Goal: Transaction & Acquisition: Purchase product/service

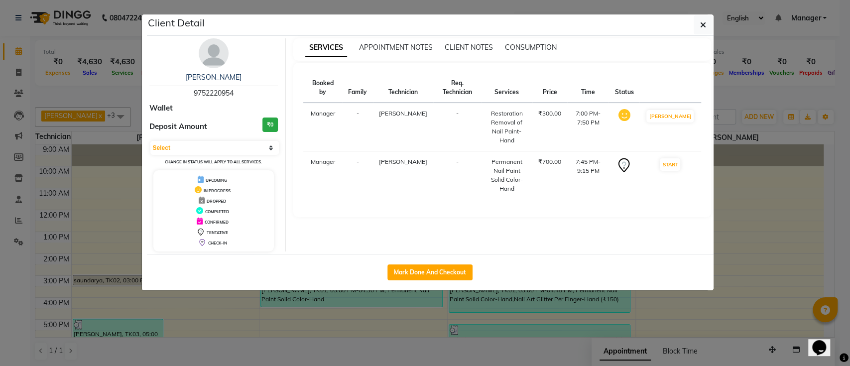
scroll to position [112, 0]
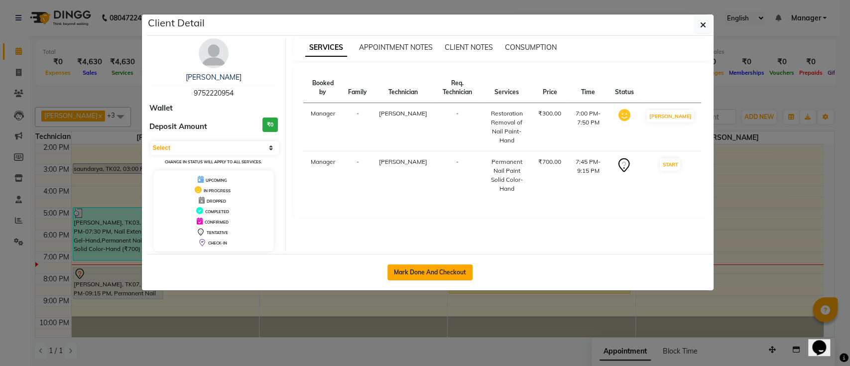
click at [466, 267] on button "Mark Done And Checkout" at bounding box center [430, 273] width 85 height 16
select select "service"
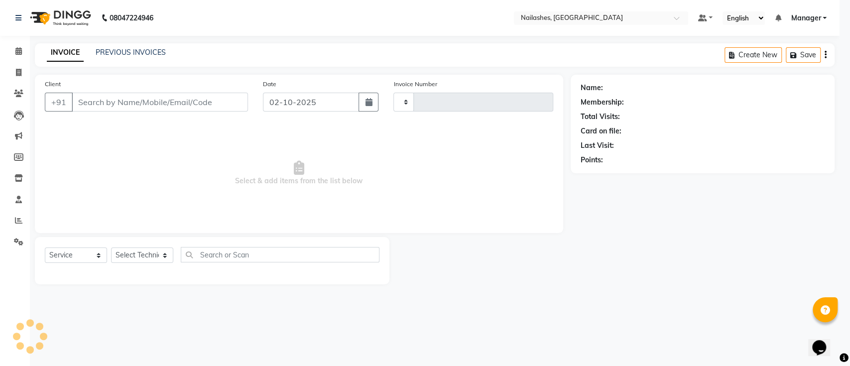
type input "0774"
select select "4407"
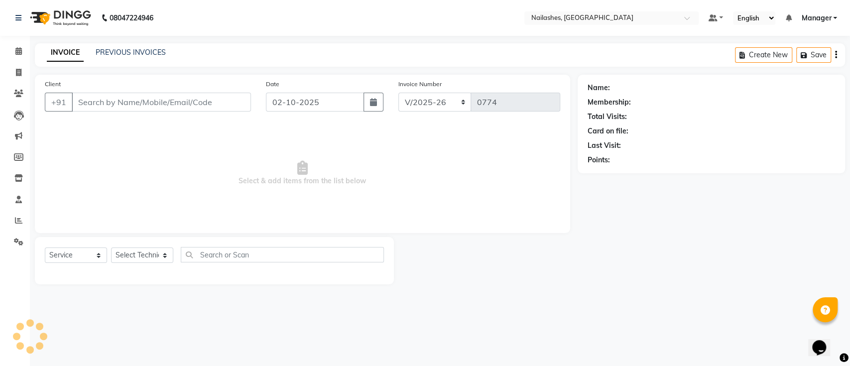
type input "97******54"
select select "24569"
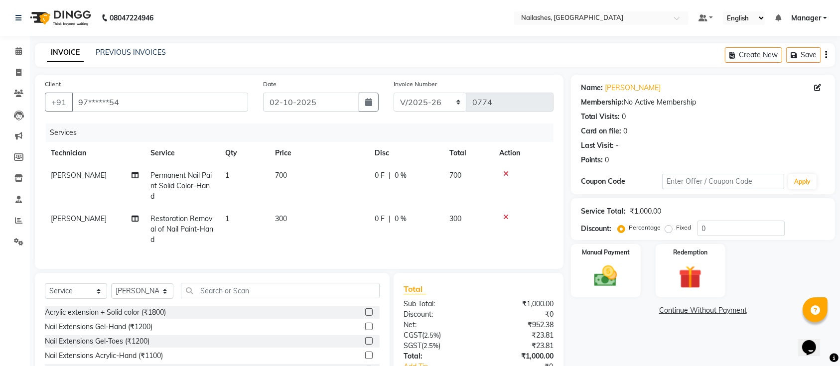
scroll to position [79, 0]
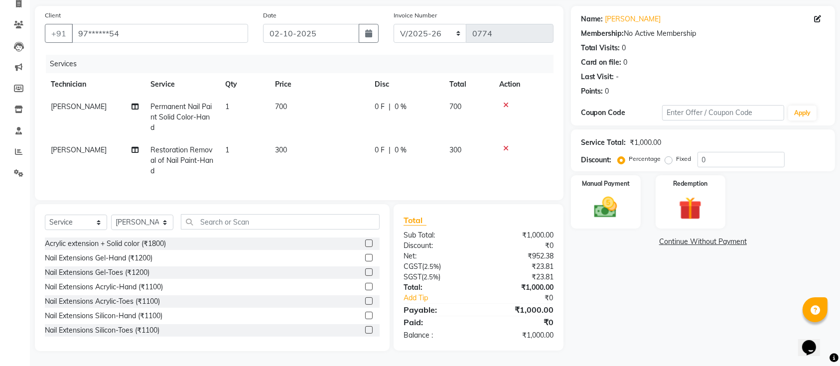
click at [619, 321] on div "Name: Preeti Gupta Membership: No Active Membership Total Visits: 0 Card on fil…" at bounding box center [706, 178] width 271 height 345
click at [314, 139] on td "300" at bounding box center [319, 160] width 100 height 43
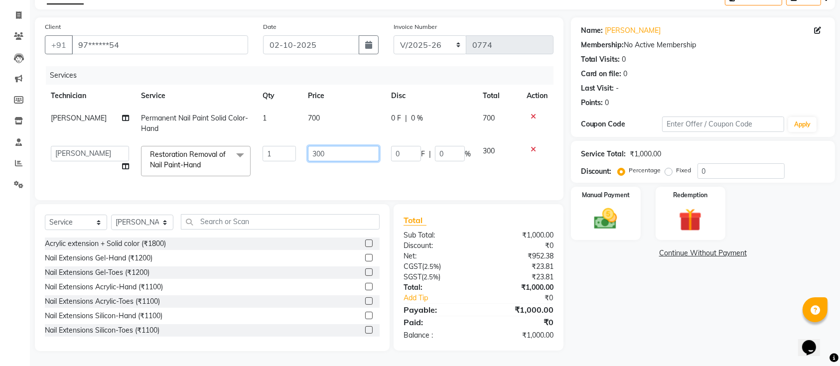
drag, startPoint x: 322, startPoint y: 133, endPoint x: 376, endPoint y: 145, distance: 54.7
click at [367, 145] on td "300" at bounding box center [343, 161] width 83 height 42
type input "3"
type input "1"
type input "200"
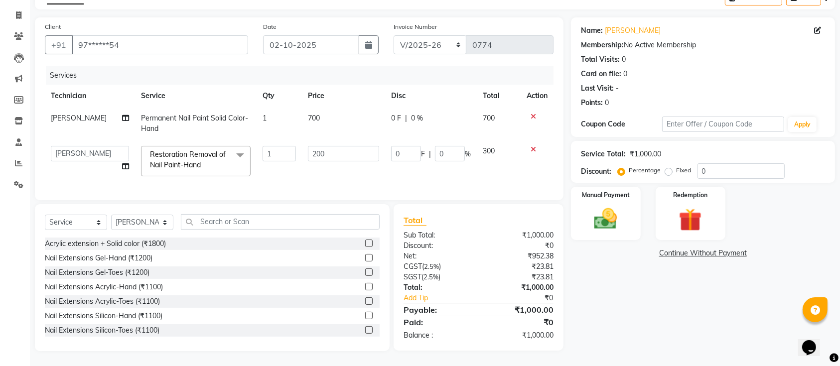
click at [685, 292] on div "Name: Preeti Gupta Membership: No Active Membership Total Visits: 0 Card on fil…" at bounding box center [706, 184] width 271 height 334
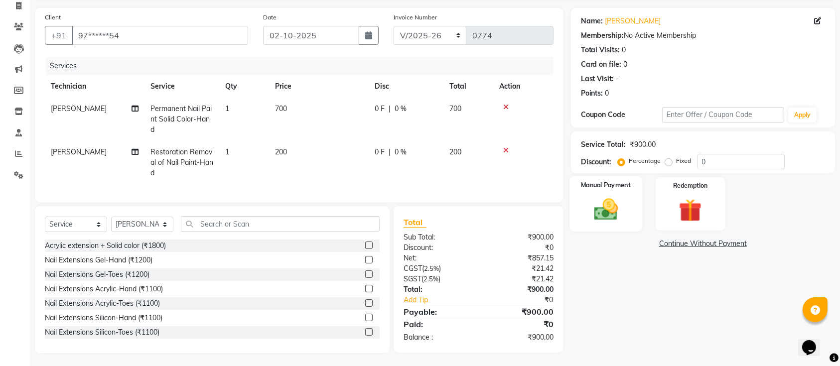
click at [607, 215] on img at bounding box center [605, 209] width 39 height 27
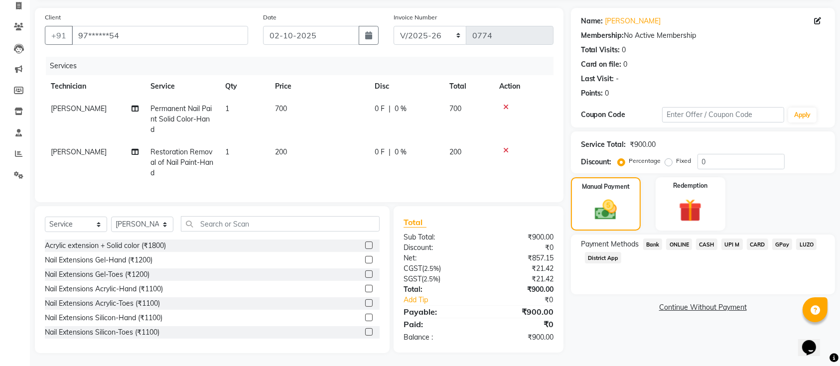
click at [674, 243] on span "ONLINE" at bounding box center [679, 244] width 26 height 11
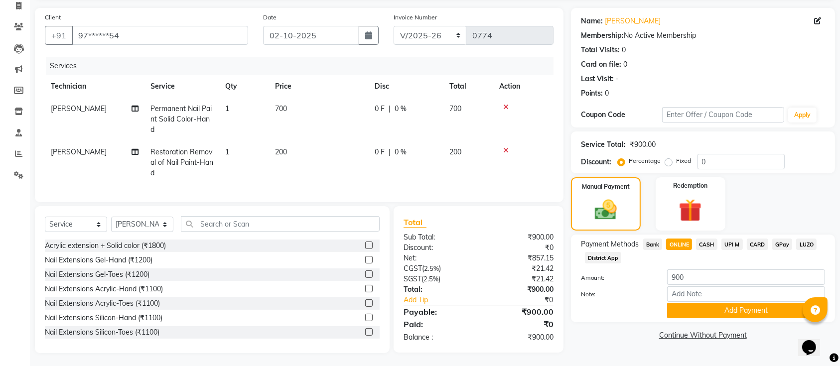
click at [716, 322] on div "Name: Preeti Gupta Membership: No Active Membership Total Visits: 0 Card on fil…" at bounding box center [706, 180] width 271 height 345
click at [710, 310] on button "Add Payment" at bounding box center [746, 310] width 158 height 15
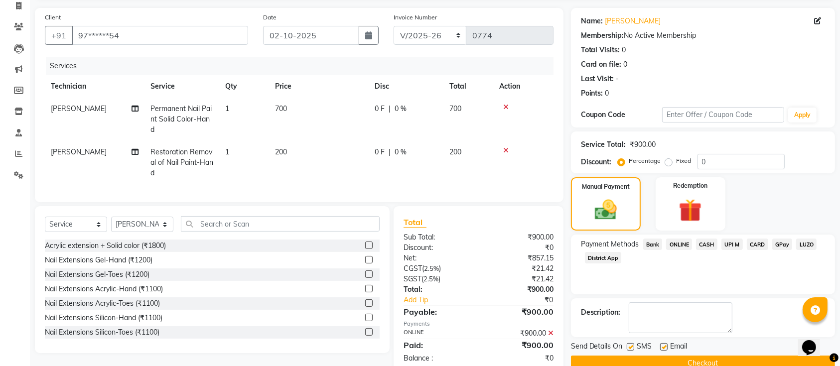
scroll to position [99, 0]
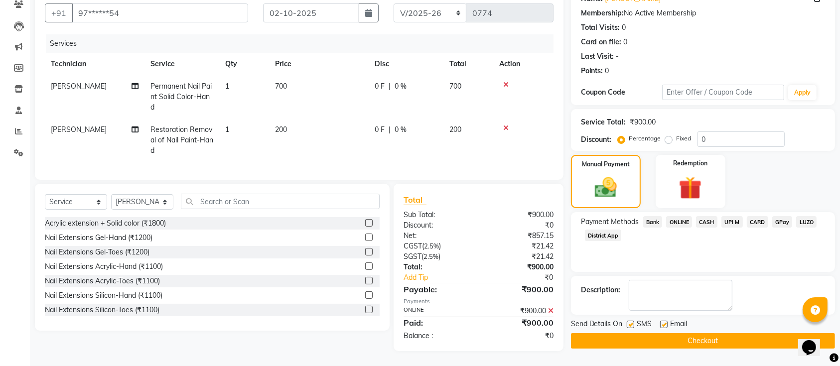
click at [672, 333] on button "Checkout" at bounding box center [703, 340] width 264 height 15
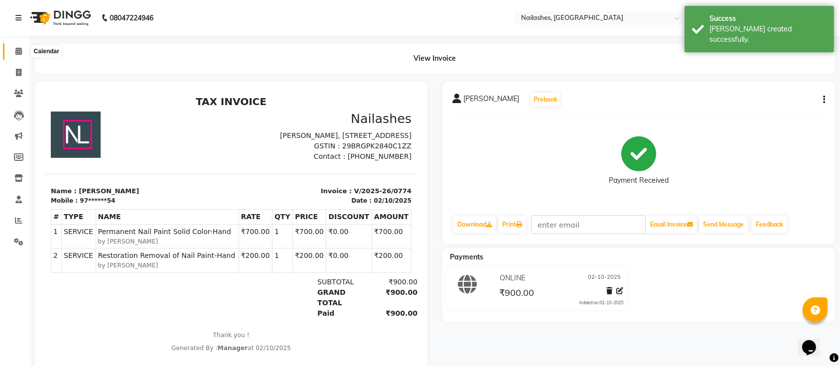
click at [17, 50] on icon at bounding box center [18, 50] width 6 height 7
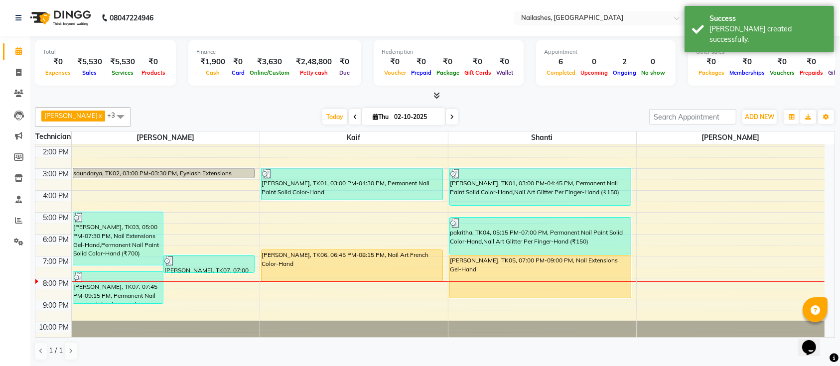
scroll to position [112, 0]
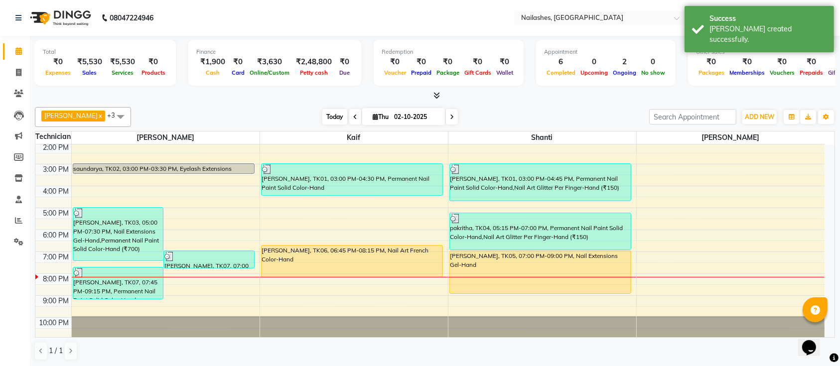
click at [322, 118] on span "Today" at bounding box center [334, 116] width 25 height 15
click at [322, 120] on span "Today" at bounding box center [334, 116] width 25 height 15
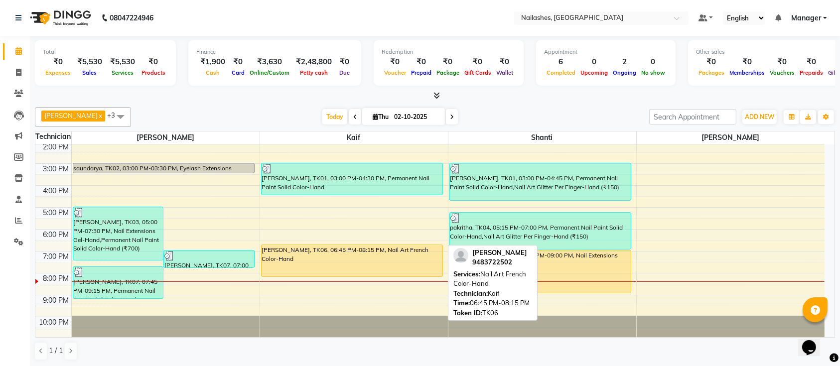
click at [367, 264] on div "nikitha, TK06, 06:45 PM-08:15 PM, Nail Art French Color-Hand" at bounding box center [352, 260] width 181 height 31
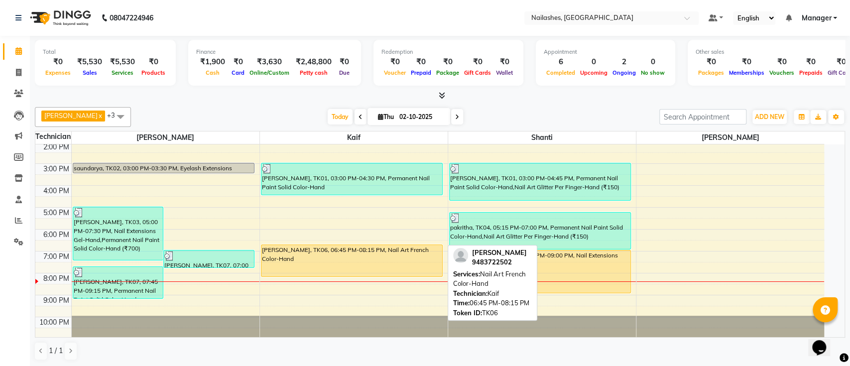
select select "1"
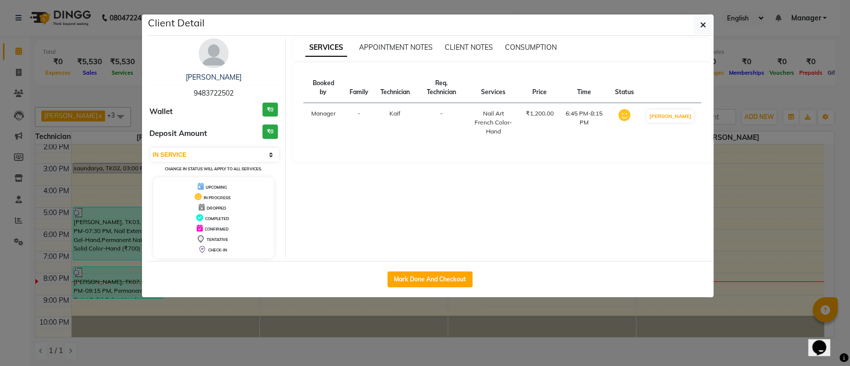
drag, startPoint x: 383, startPoint y: 273, endPoint x: 388, endPoint y: 275, distance: 5.4
click at [383, 273] on div "Mark Done And Checkout" at bounding box center [430, 279] width 567 height 36
click at [392, 275] on button "Mark Done And Checkout" at bounding box center [430, 279] width 85 height 16
select select "service"
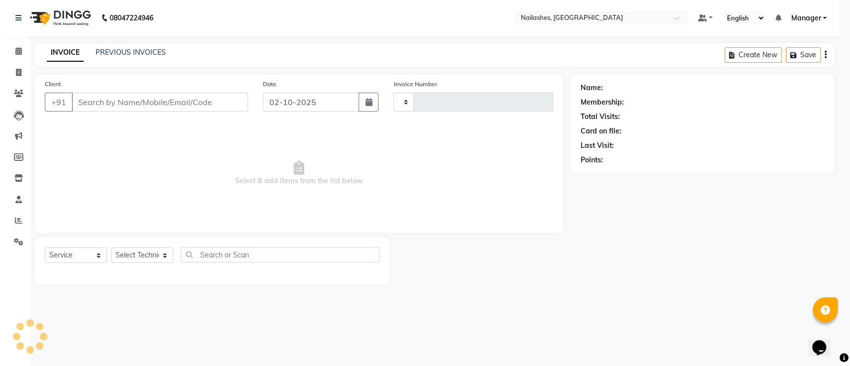
type input "0775"
select select "4407"
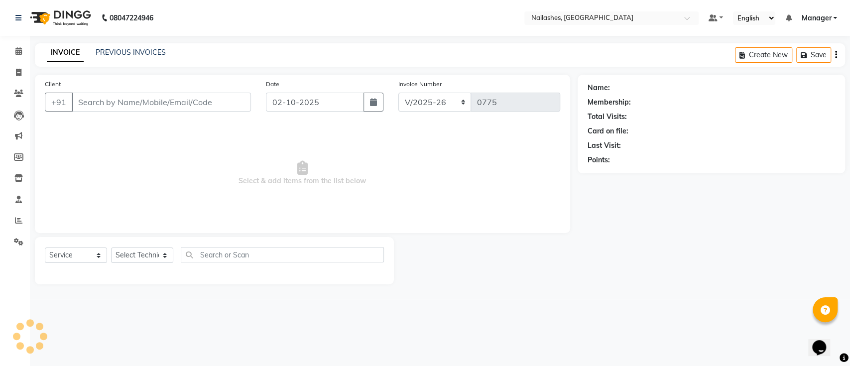
type input "94******02"
select select "29607"
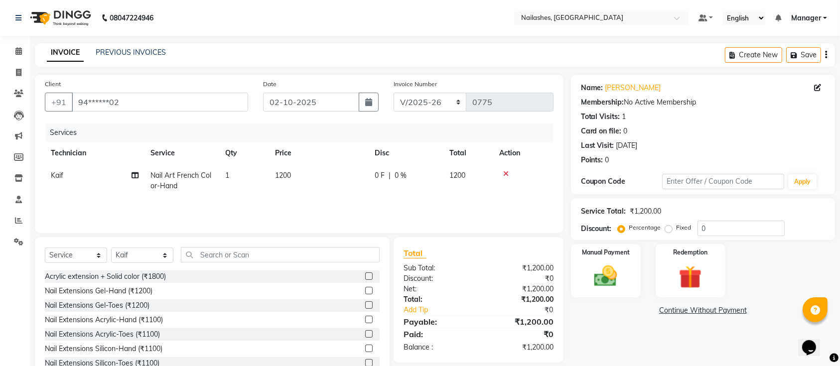
click at [299, 174] on td "1200" at bounding box center [319, 180] width 100 height 33
select select "29607"
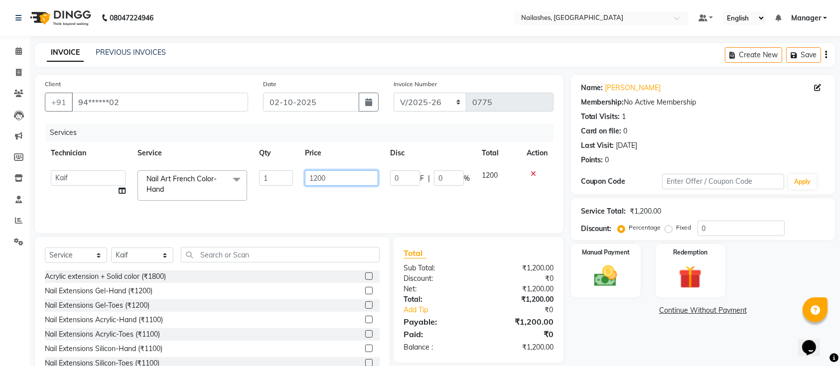
click at [340, 177] on input "1200" at bounding box center [341, 177] width 73 height 15
type input "1300"
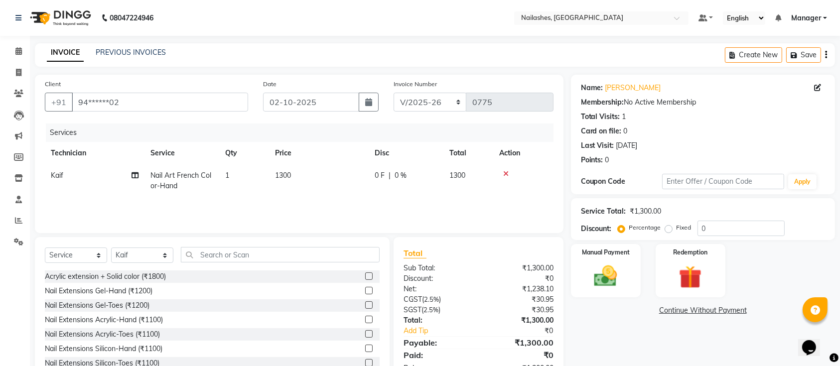
click at [624, 339] on div "Name: Nikitha Membership: No Active Membership Total Visits: 1 Card on file: 0 …" at bounding box center [706, 229] width 271 height 309
drag, startPoint x: 166, startPoint y: 175, endPoint x: 171, endPoint y: 178, distance: 6.5
click at [171, 178] on span "Nail Art French Color-Hand" at bounding box center [180, 180] width 61 height 19
select select "29607"
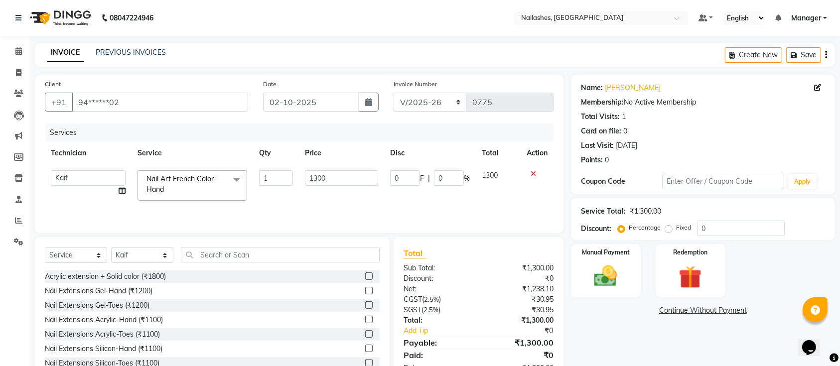
click at [194, 180] on span "Nail Art French Color-Hand" at bounding box center [181, 183] width 70 height 19
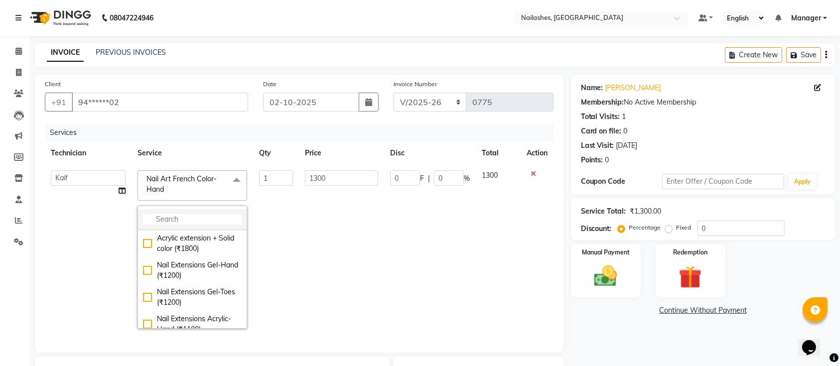
click at [179, 215] on input "multiselect-search" at bounding box center [192, 219] width 99 height 10
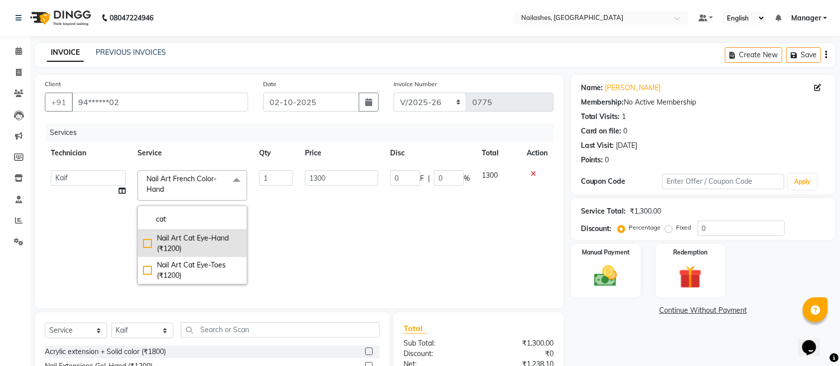
type input "cat"
click at [200, 247] on div "Nail Art Cat Eye-Hand (₹1200)" at bounding box center [192, 243] width 99 height 21
checkbox input "true"
click at [667, 346] on div "Name: Nikitha Membership: No Active Membership Total Visits: 1 Card on file: 0 …" at bounding box center [706, 267] width 271 height 385
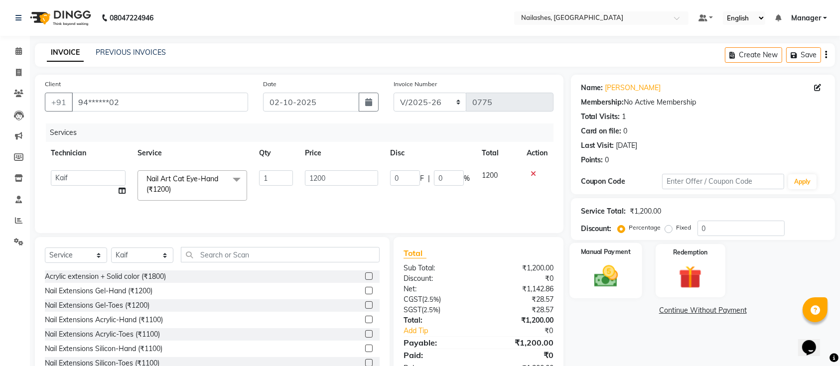
click at [615, 280] on img at bounding box center [605, 276] width 39 height 27
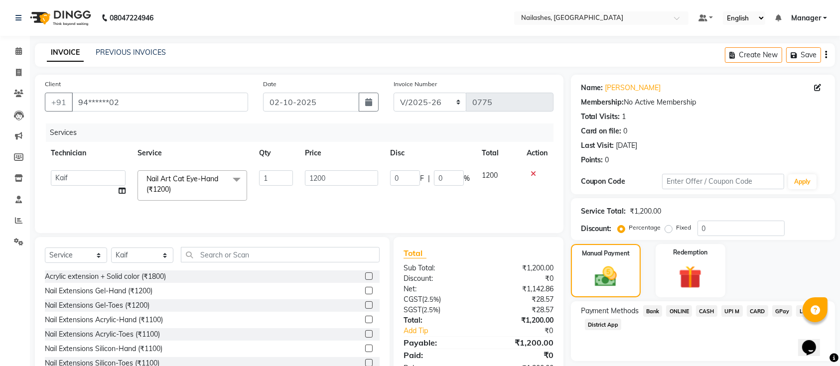
click at [680, 309] on span "ONLINE" at bounding box center [679, 310] width 26 height 11
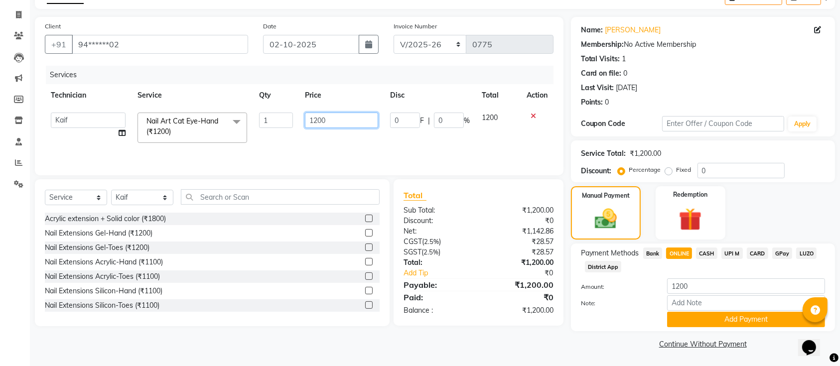
click at [349, 118] on input "1200" at bounding box center [341, 120] width 73 height 15
type input "1300"
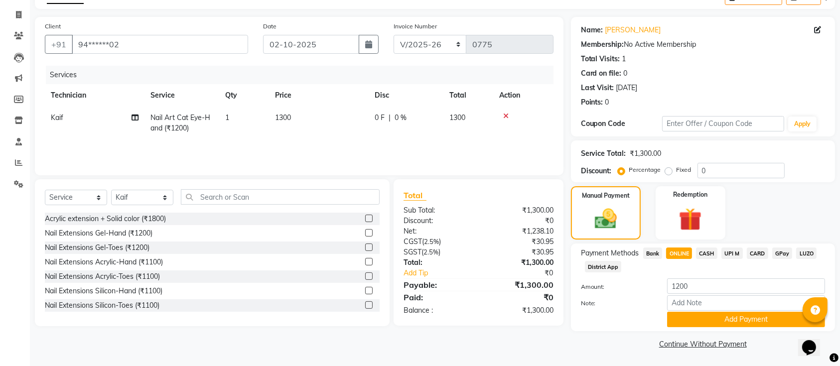
click at [604, 327] on div at bounding box center [616, 319] width 86 height 15
click at [680, 250] on span "ONLINE" at bounding box center [679, 253] width 26 height 11
type input "1300"
click at [710, 322] on button "Add Payment" at bounding box center [746, 319] width 158 height 15
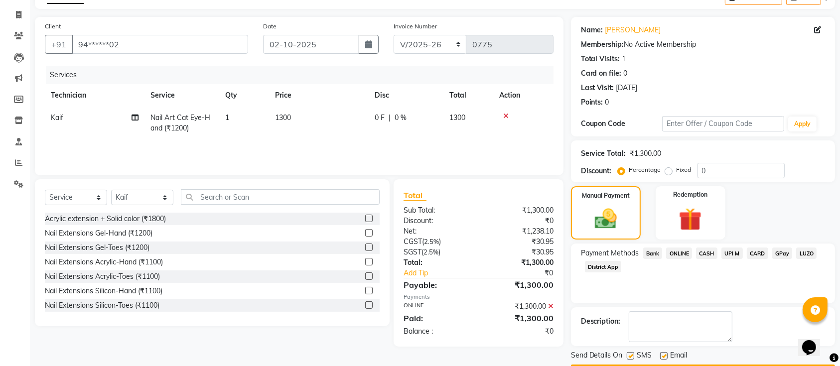
scroll to position [86, 0]
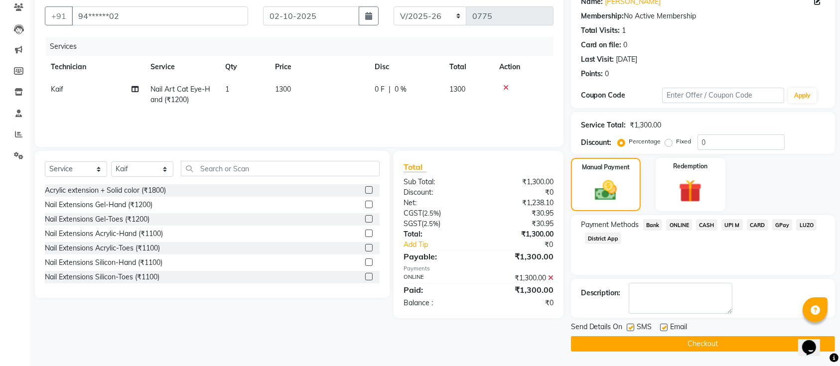
click at [699, 348] on button "Checkout" at bounding box center [703, 343] width 264 height 15
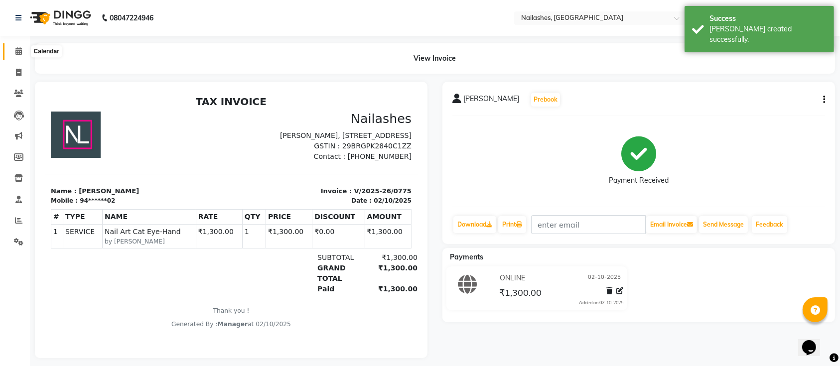
click at [12, 55] on span at bounding box center [18, 51] width 17 height 11
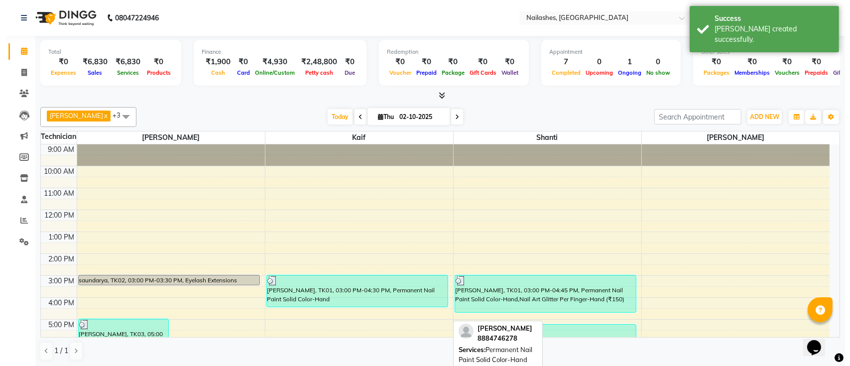
scroll to position [112, 0]
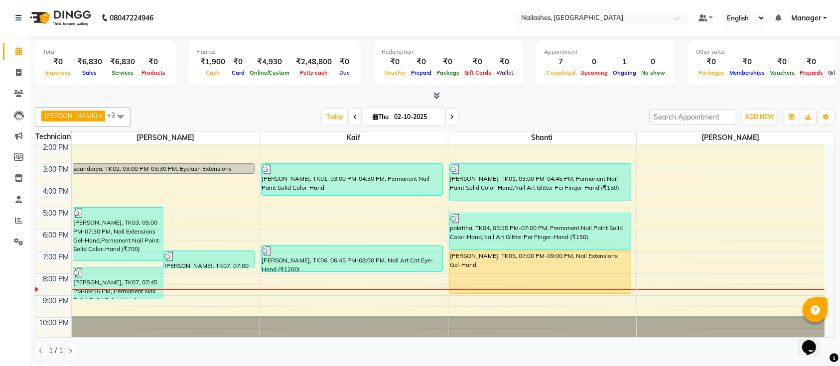
click at [516, 97] on div at bounding box center [435, 96] width 800 height 10
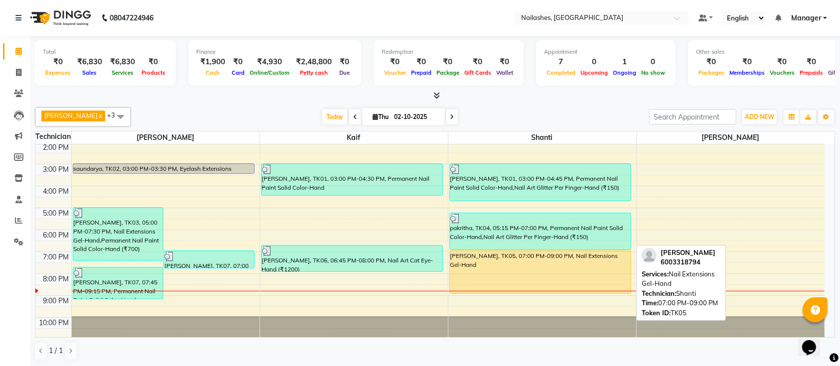
click at [573, 265] on div "Dhriti, TK05, 07:00 PM-09:00 PM, Nail Extensions Gel-Hand" at bounding box center [540, 272] width 181 height 42
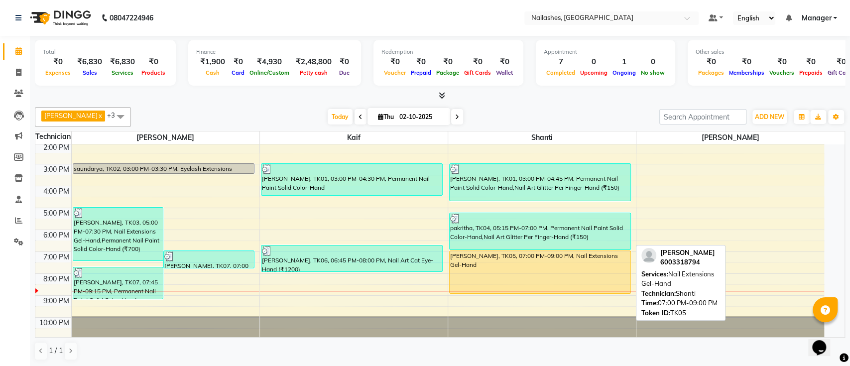
select select "1"
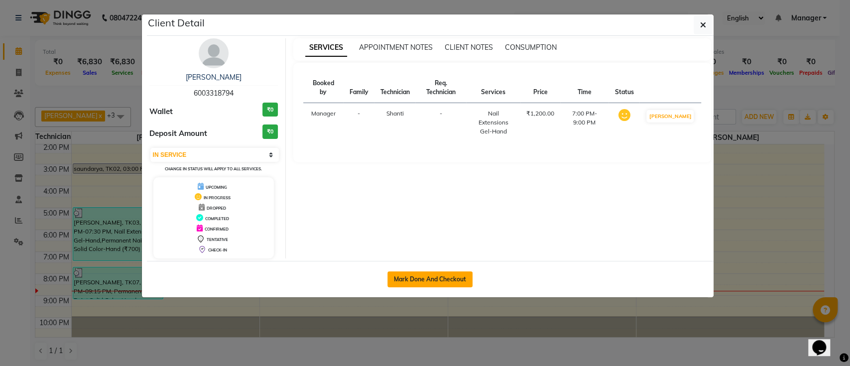
click at [465, 273] on button "Mark Done And Checkout" at bounding box center [430, 279] width 85 height 16
select select "4407"
select select "service"
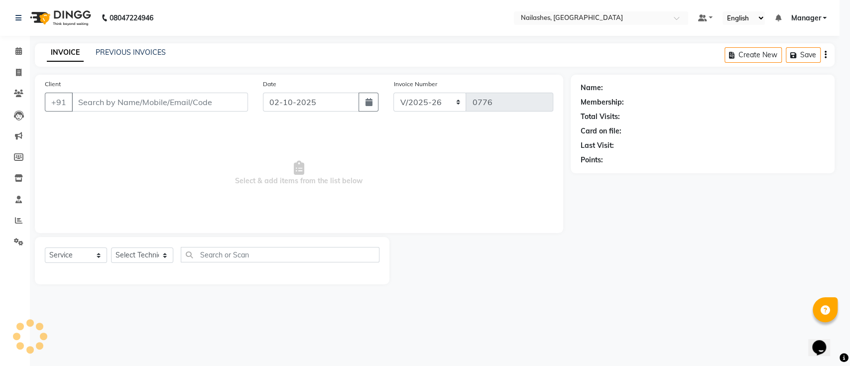
select select "3"
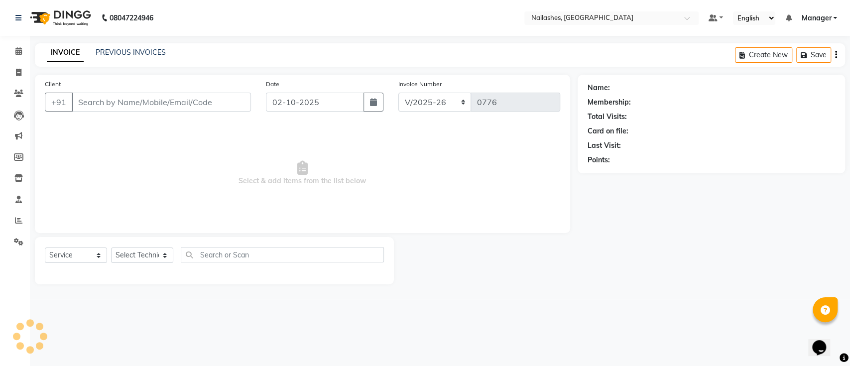
type input "60******94"
select select "82822"
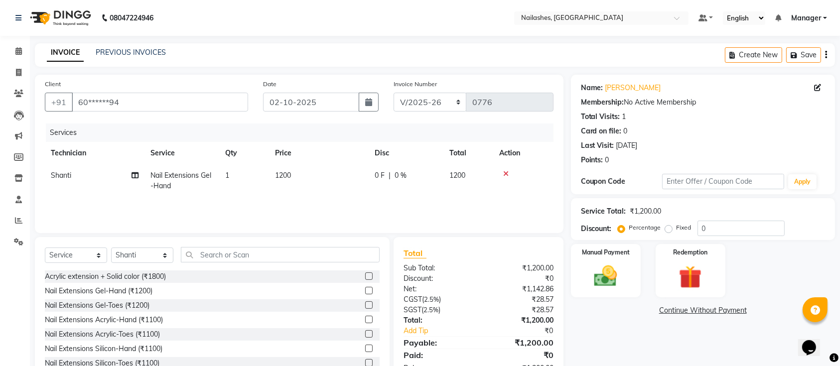
click at [621, 320] on div "Name: Dhriti Membership: No Active Membership Total Visits: 1 Card on file: 0 L…" at bounding box center [706, 229] width 271 height 309
click at [220, 249] on input "text" at bounding box center [280, 254] width 199 height 15
click at [248, 253] on input "text" at bounding box center [280, 254] width 199 height 15
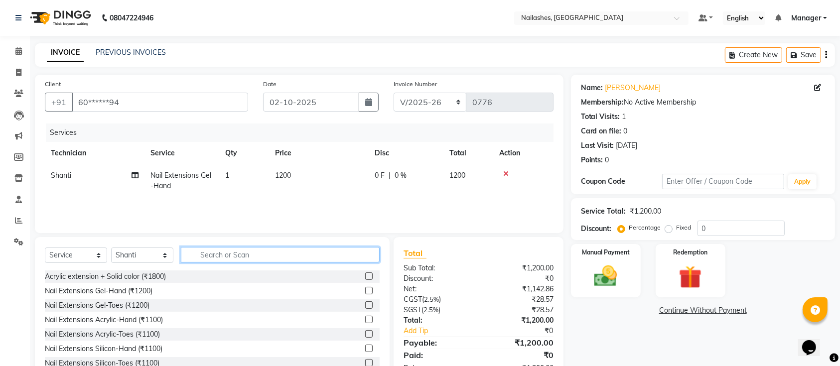
click at [248, 253] on input "text" at bounding box center [280, 254] width 199 height 15
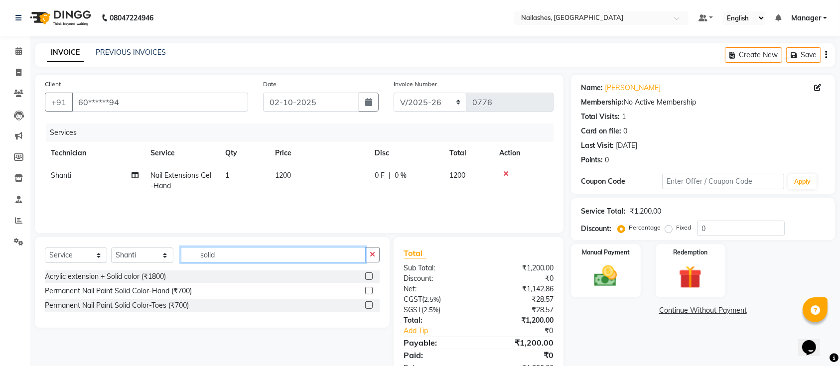
type input "solid"
click at [367, 289] on label at bounding box center [368, 290] width 7 height 7
click at [367, 289] on input "checkbox" at bounding box center [368, 291] width 6 height 6
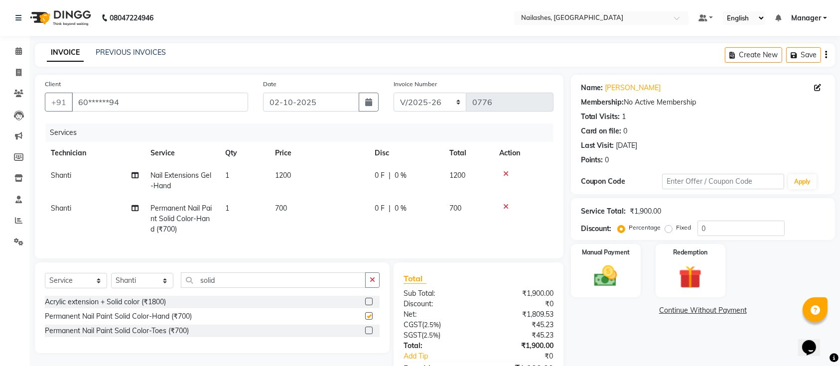
checkbox input "false"
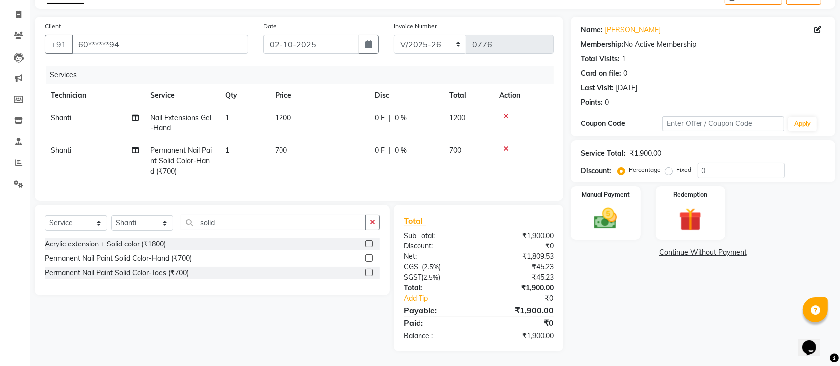
click at [187, 113] on span "Nail Extensions Gel-Hand" at bounding box center [180, 122] width 61 height 19
select select "82822"
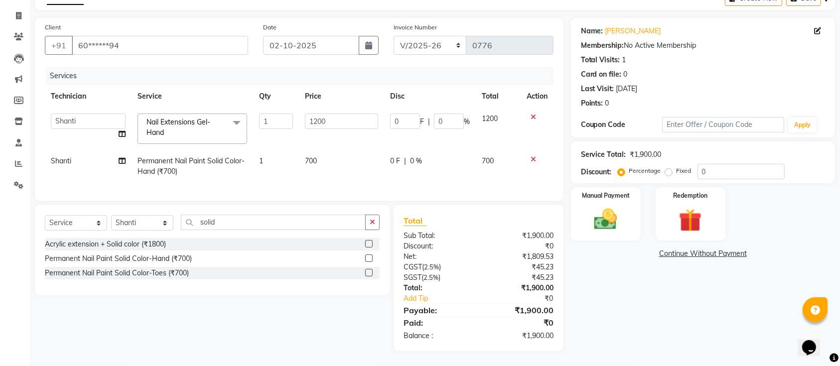
drag, startPoint x: 209, startPoint y: 122, endPoint x: 204, endPoint y: 119, distance: 5.8
click at [208, 121] on span "Nail Extensions Gel-Hand x" at bounding box center [188, 127] width 88 height 21
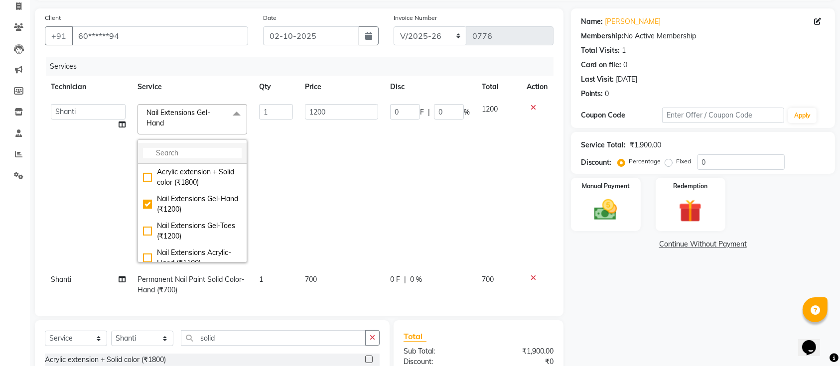
click at [203, 149] on input "multiselect-search" at bounding box center [192, 153] width 99 height 10
click at [203, 150] on input "multiselect-search" at bounding box center [192, 153] width 99 height 10
type input "acryl"
click at [143, 201] on div "Nail Extensions Acrylic-Hand (₹1100)" at bounding box center [192, 204] width 99 height 21
checkbox input "true"
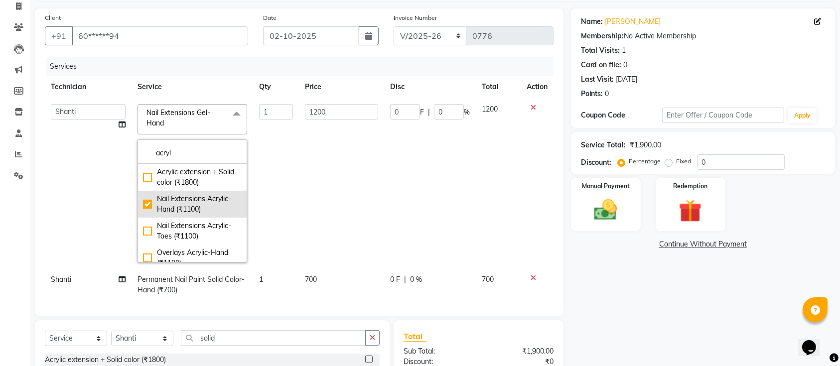
type input "1100"
drag, startPoint x: 378, startPoint y: 180, endPoint x: 387, endPoint y: 182, distance: 9.3
click at [384, 180] on td "0 F | 0 %" at bounding box center [430, 183] width 92 height 170
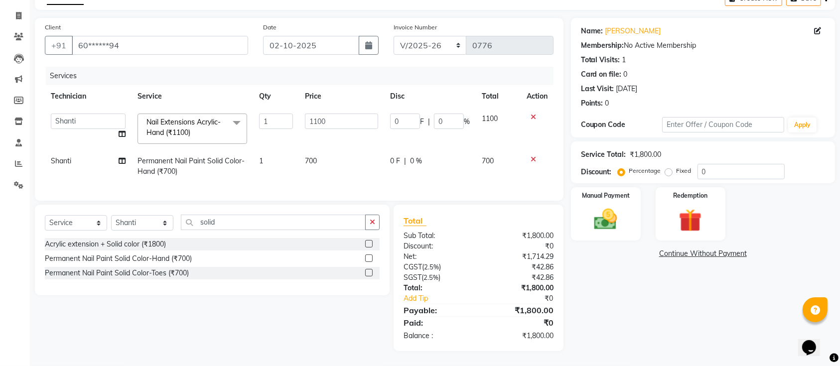
click at [697, 286] on div "Name: Dhriti Membership: No Active Membership Total Visits: 1 Card on file: 0 L…" at bounding box center [706, 184] width 271 height 333
click at [609, 206] on img at bounding box center [605, 219] width 39 height 27
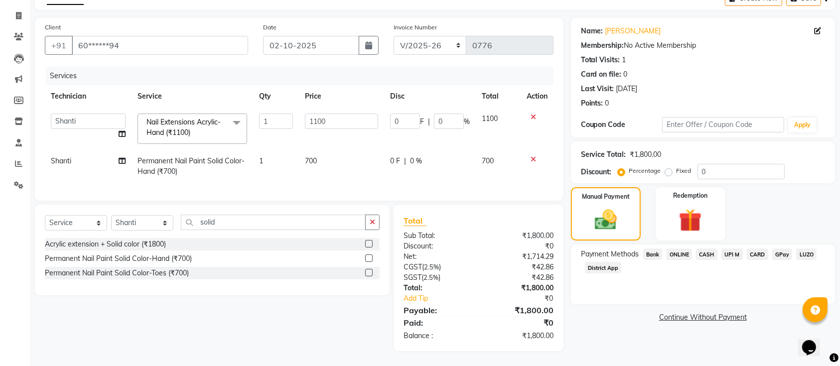
click at [639, 318] on div "Name: Dhriti Membership: No Active Membership Total Visits: 1 Card on file: 0 L…" at bounding box center [706, 184] width 271 height 333
click at [682, 249] on span "ONLINE" at bounding box center [679, 254] width 26 height 11
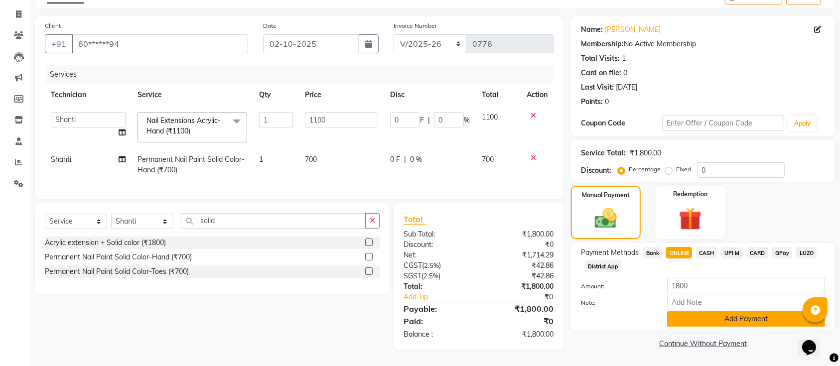
click at [686, 311] on button "Add Payment" at bounding box center [746, 318] width 158 height 15
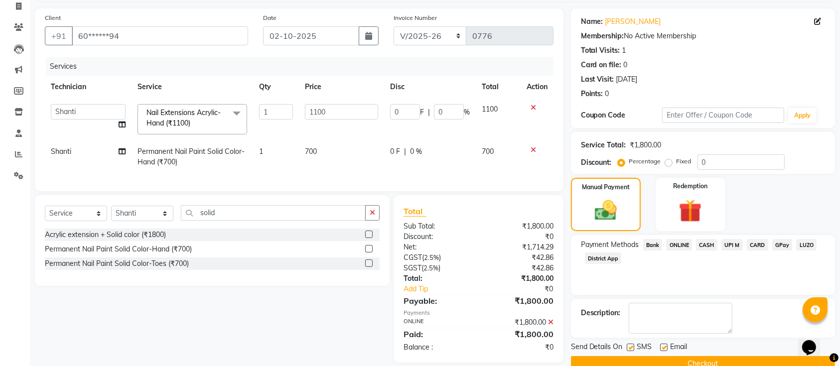
click at [681, 361] on button "Checkout" at bounding box center [703, 363] width 264 height 15
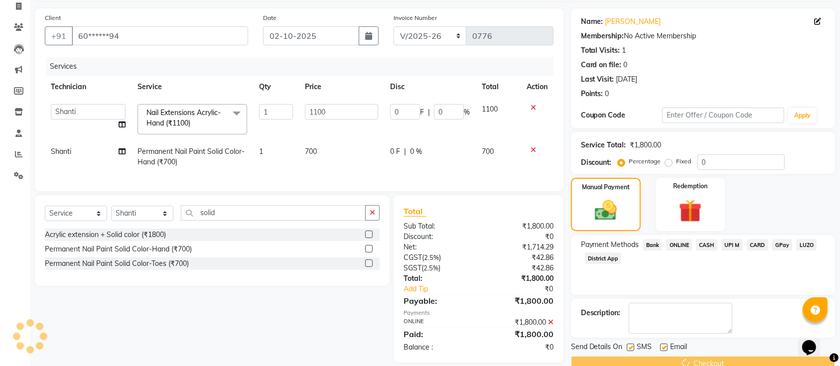
scroll to position [87, 0]
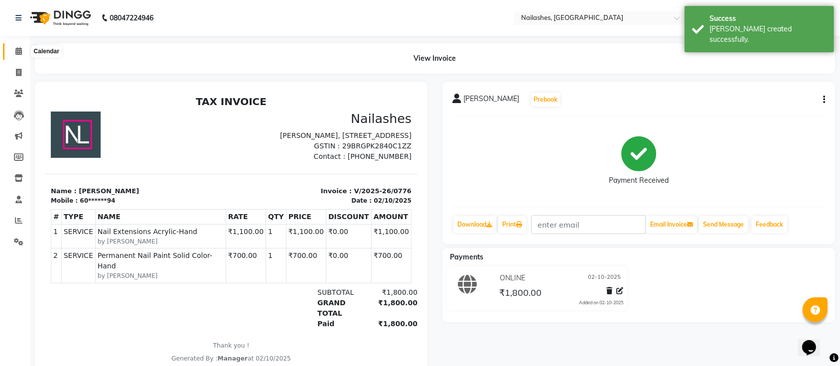
click at [17, 46] on span at bounding box center [18, 51] width 17 height 11
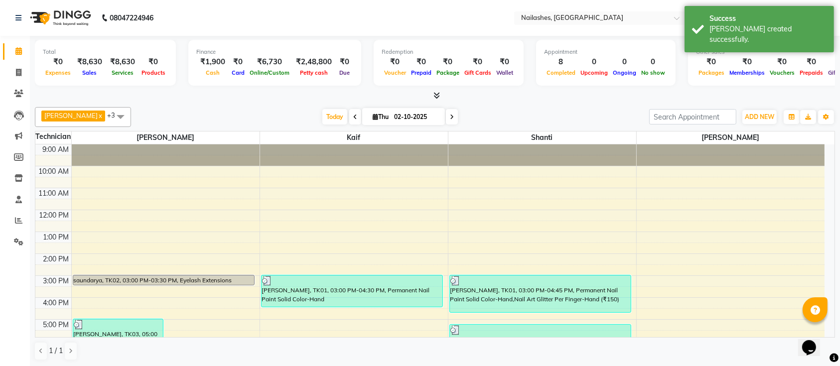
click at [215, 119] on div "Today Thu 02-10-2025" at bounding box center [390, 117] width 508 height 15
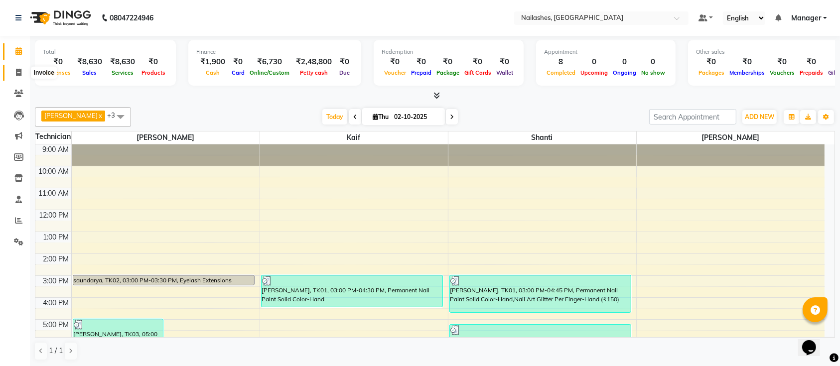
click at [19, 73] on icon at bounding box center [18, 72] width 5 height 7
select select "4407"
select select "service"
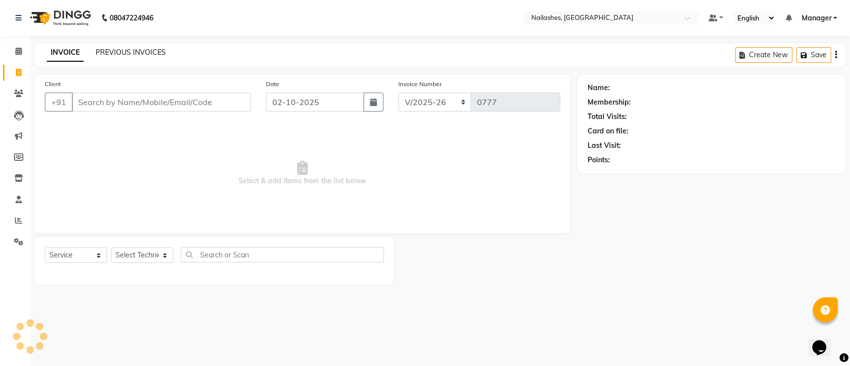
click at [146, 50] on link "PREVIOUS INVOICES" at bounding box center [131, 52] width 70 height 9
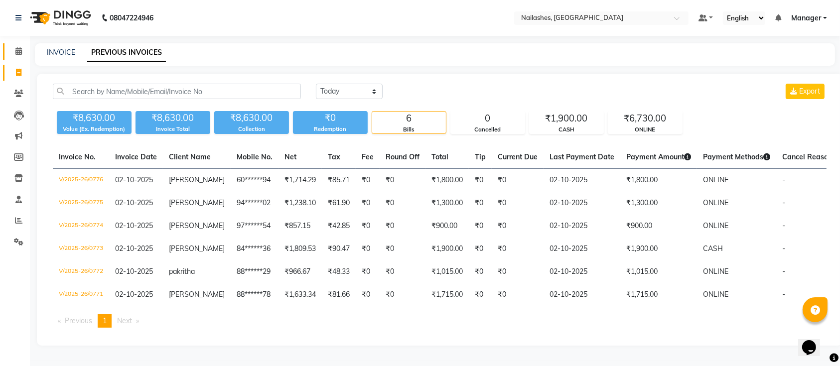
click at [6, 44] on link "Calendar" at bounding box center [15, 51] width 24 height 16
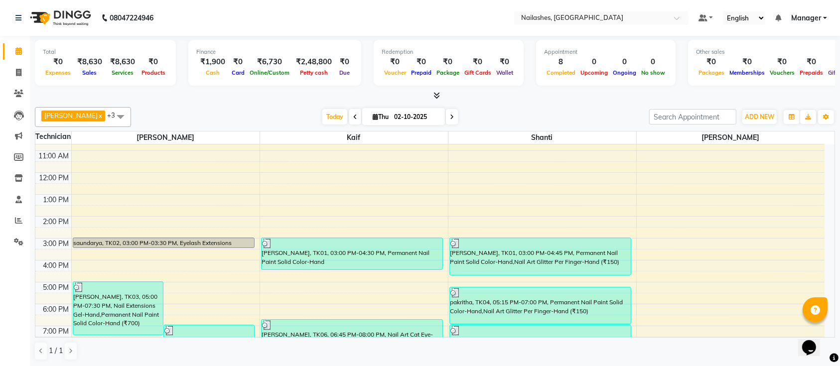
scroll to position [112, 0]
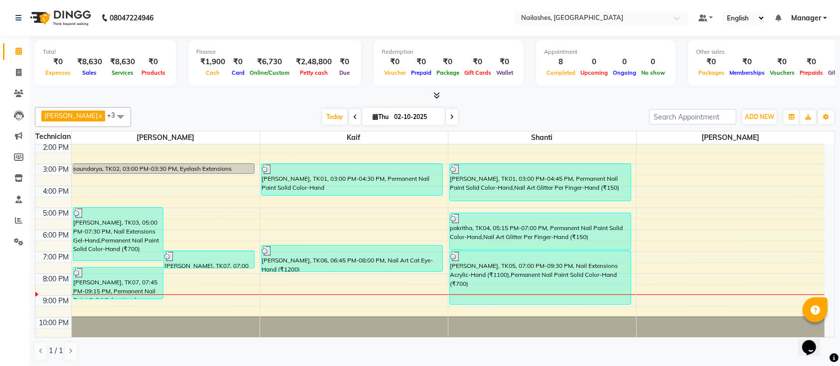
click at [805, 15] on span "Manager" at bounding box center [806, 18] width 30 height 10
drag, startPoint x: 428, startPoint y: 102, endPoint x: 426, endPoint y: 116, distance: 14.6
click at [428, 102] on div "Total ₹0 Expenses ₹8,630 Sales ₹8,630 Services ₹0 Products Finance ₹1,900 Cash …" at bounding box center [435, 201] width 810 height 331
click at [450, 119] on icon at bounding box center [452, 117] width 4 height 6
type input "03-10-2025"
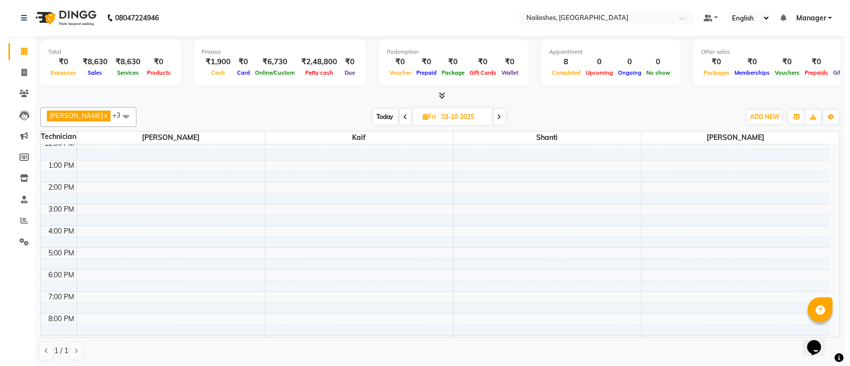
scroll to position [0, 0]
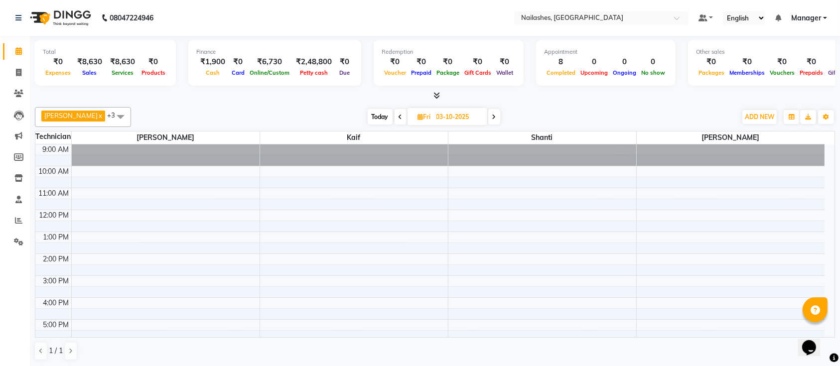
click at [811, 11] on ul "Default Panel My Panel English ENGLISH Español العربية मराठी हिंदी ગુજરાતી தமிழ…" at bounding box center [762, 17] width 138 height 13
click at [811, 20] on span "Manager" at bounding box center [806, 18] width 30 height 10
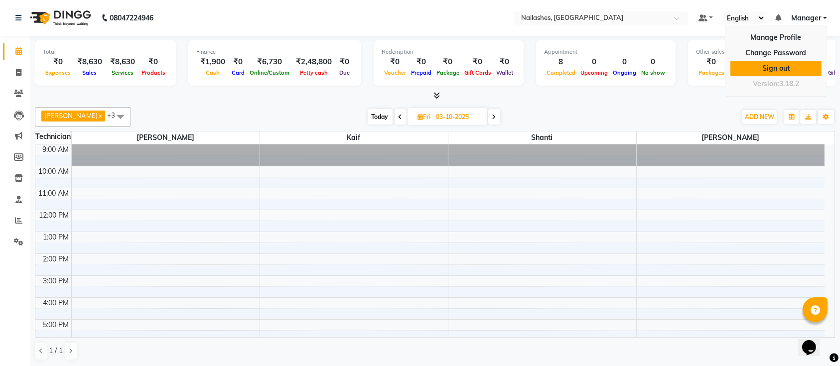
click at [794, 66] on link "Sign out" at bounding box center [775, 68] width 91 height 15
